Goal: Register for event/course: Sign up to attend an event or enroll in a course

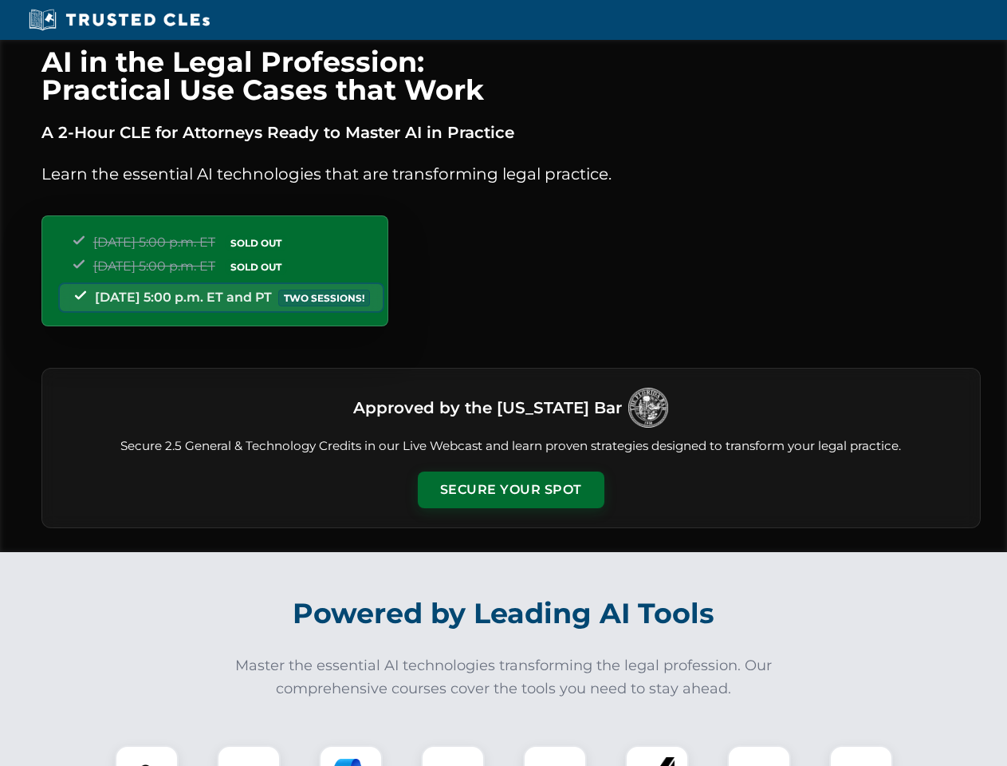
click at [510, 490] on button "Secure Your Spot" at bounding box center [511, 489] width 187 height 37
click at [147, 755] on img at bounding box center [147, 777] width 46 height 46
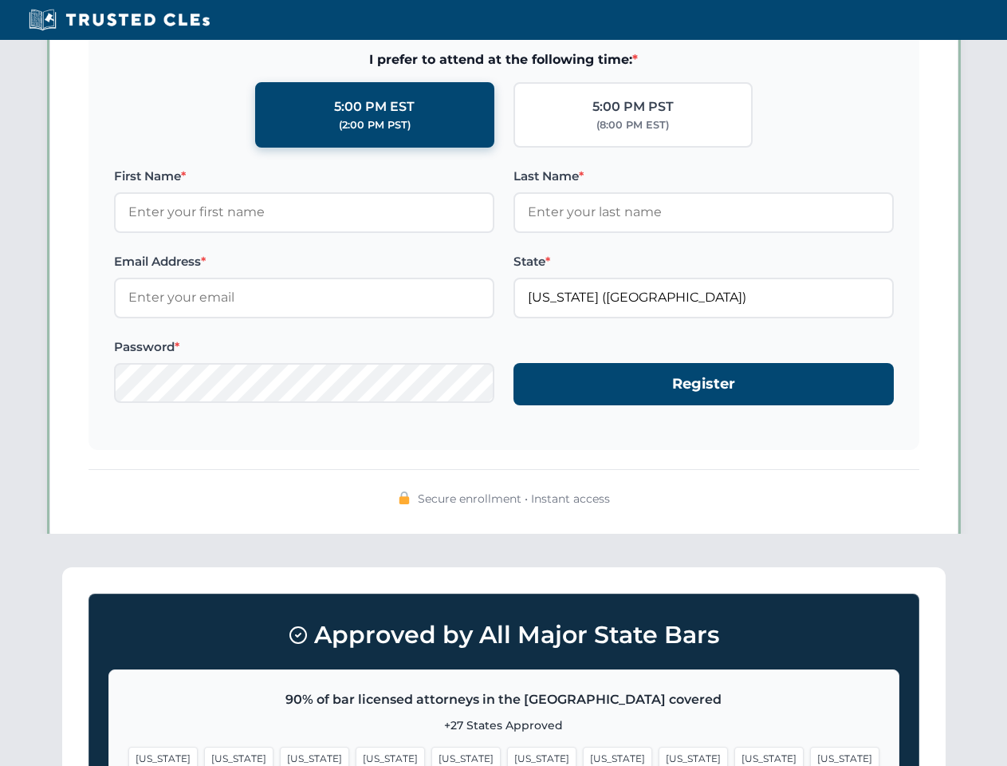
click at [583, 755] on span "[US_STATE]" at bounding box center [617, 757] width 69 height 23
click at [734, 755] on span "[US_STATE]" at bounding box center [768, 757] width 69 height 23
